Goal: Find specific page/section: Find specific page/section

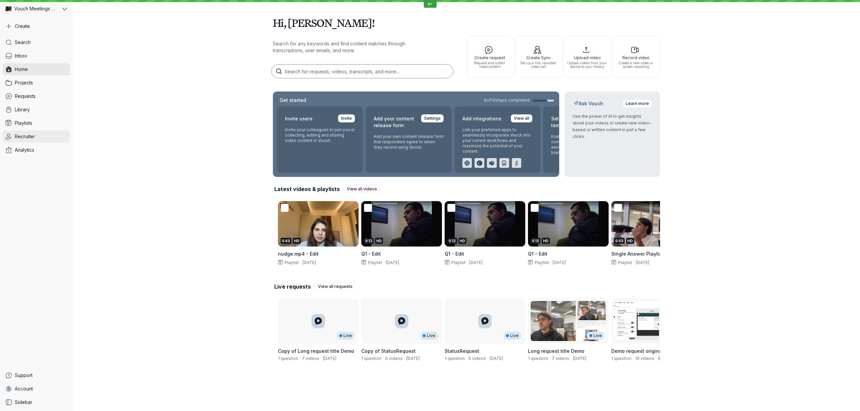
click at [32, 132] on link "Recruiter" at bounding box center [36, 136] width 67 height 12
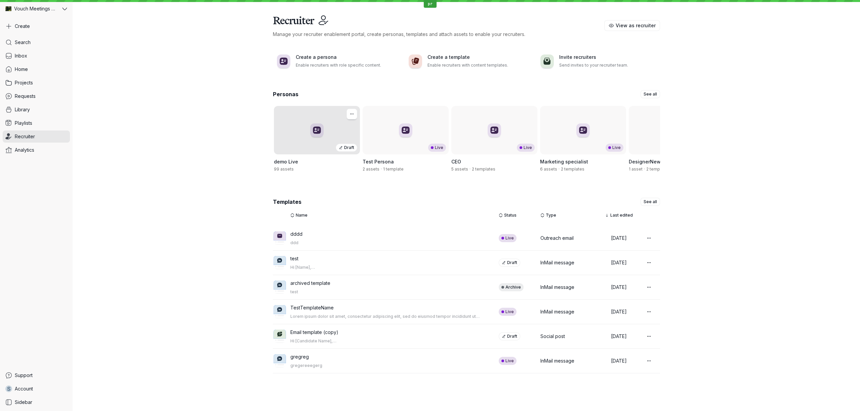
click at [283, 141] on div "Draft" at bounding box center [317, 130] width 86 height 48
